Goal: Obtain resource: Obtain resource

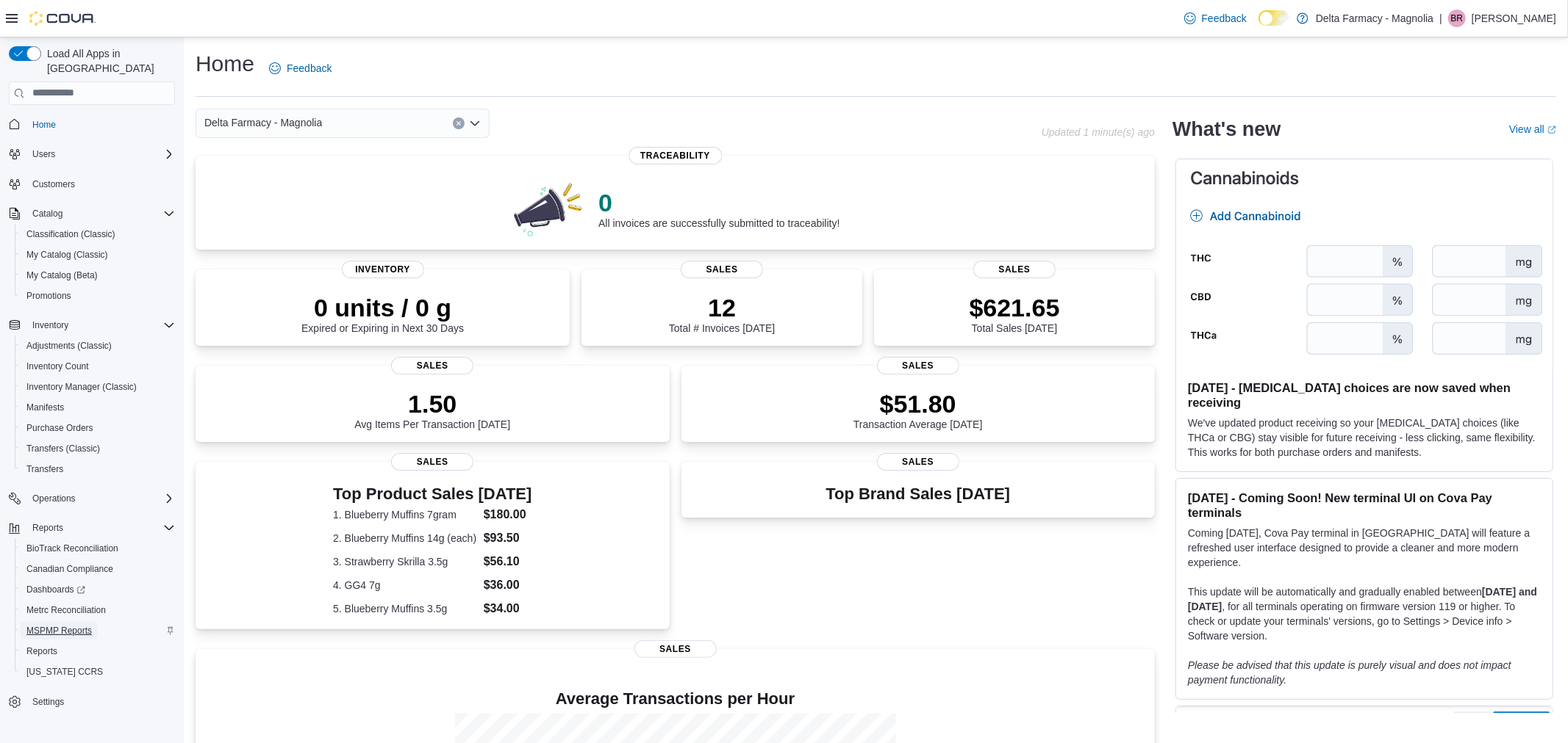
click at [72, 625] on span "MSPMP Reports" at bounding box center [59, 631] width 66 height 12
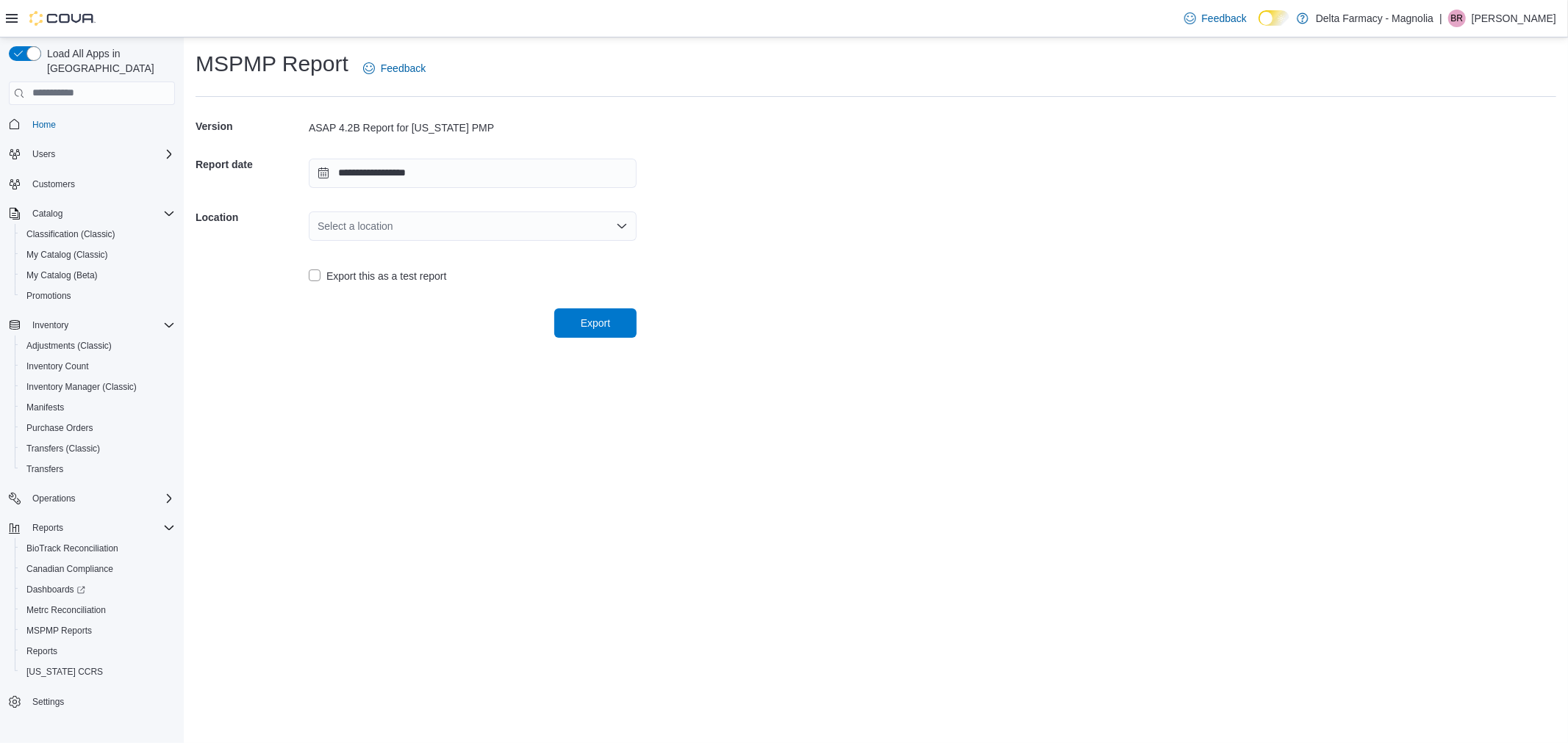
click at [616, 228] on icon "Open list of options" at bounding box center [621, 226] width 12 height 12
click at [541, 264] on span "Delta Farmacy - Magnolia" at bounding box center [481, 271] width 292 height 15
click at [600, 322] on span "Export" at bounding box center [595, 322] width 29 height 15
